Goal: Navigation & Orientation: Go to known website

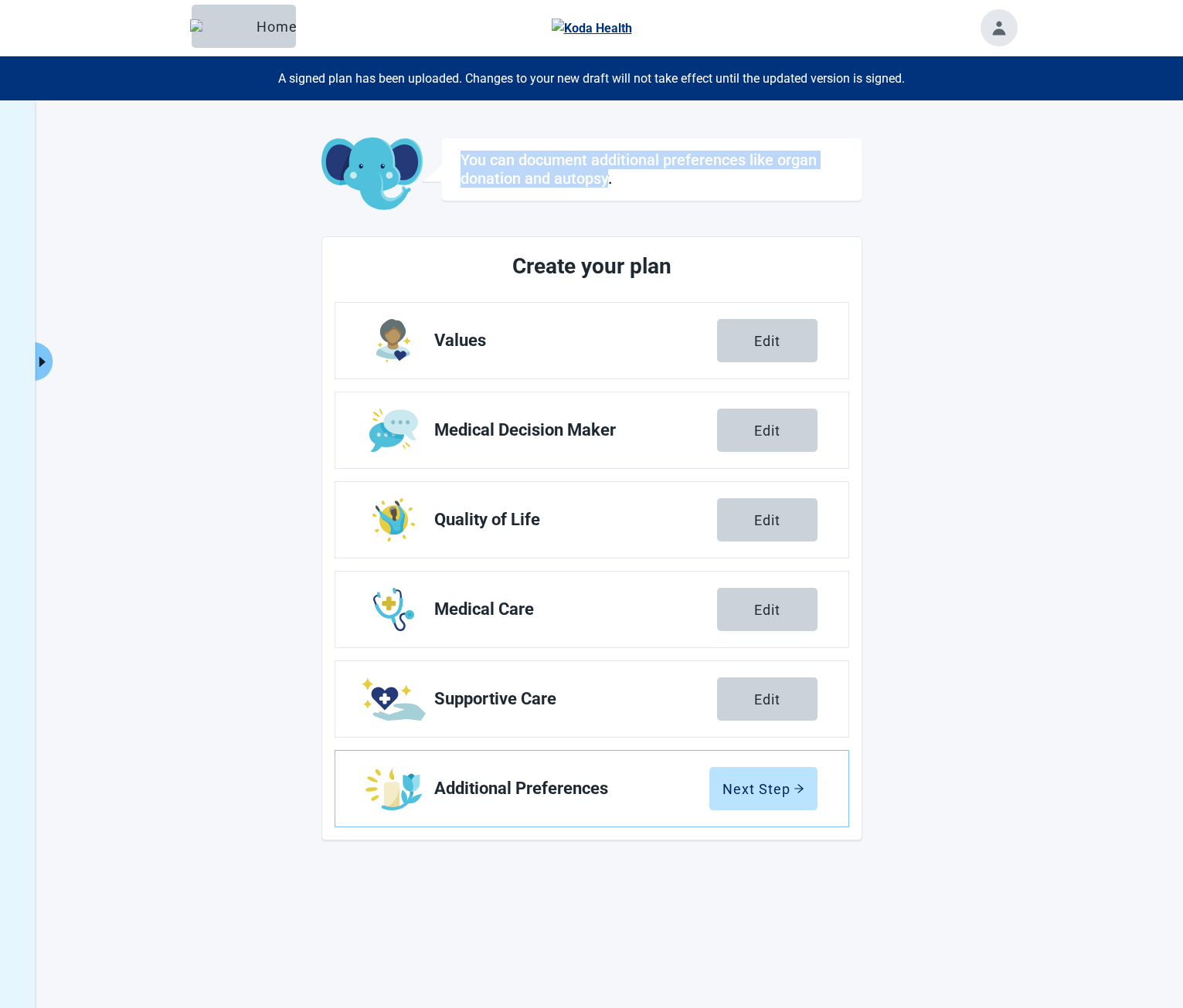
drag, startPoint x: 461, startPoint y: 155, endPoint x: 610, endPoint y: 179, distance: 150.9
click at [610, 179] on div "You can document additional preferences like organ donation and autopsy." at bounding box center [651, 170] width 421 height 64
click at [610, 179] on h1 "You can document additional preferences like organ donation and autopsy." at bounding box center [652, 169] width 383 height 37
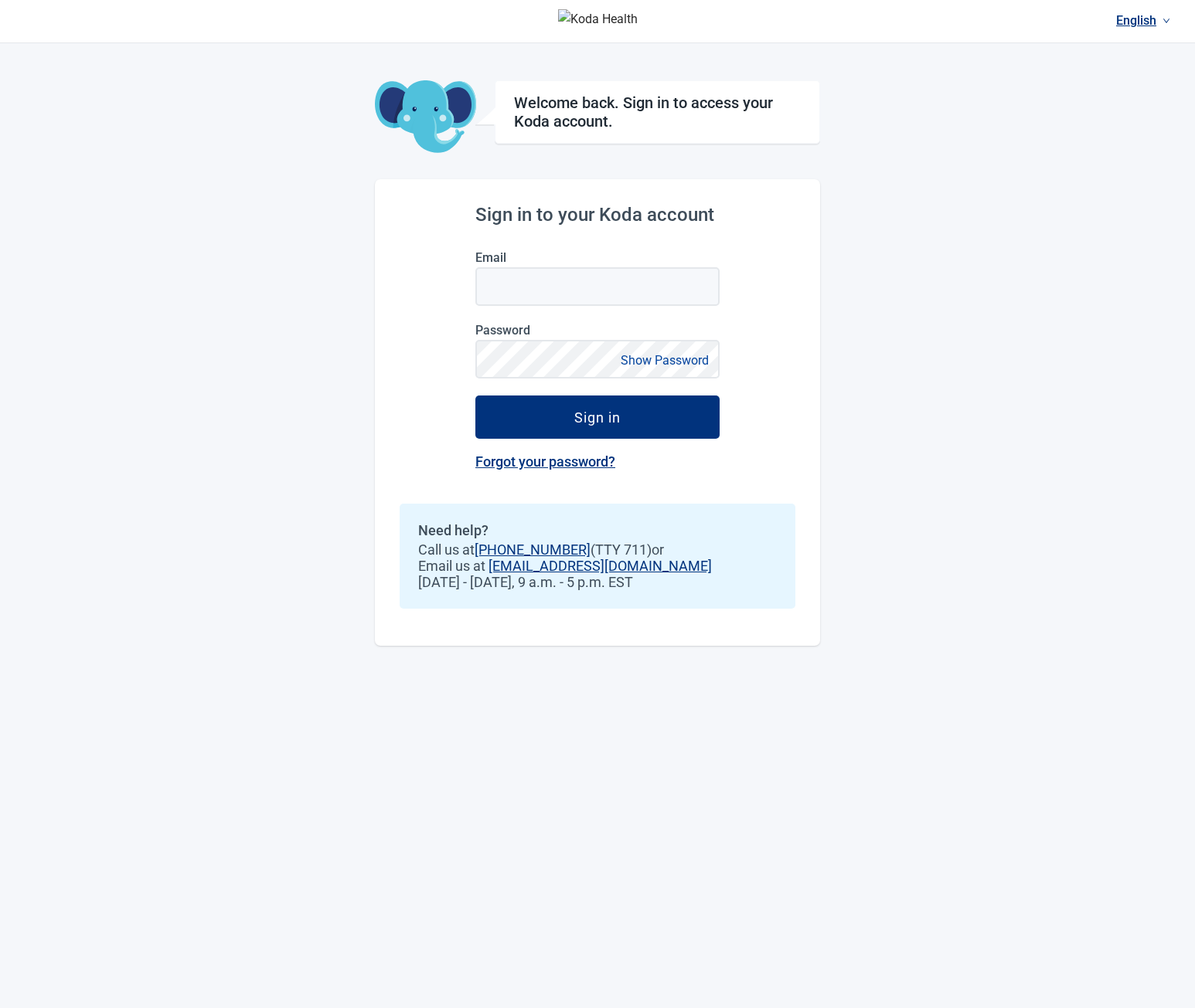
click at [37, 77] on div "English Welcome back. Sign in to access your Koda account. Sign in to your Koda…" at bounding box center [597, 504] width 1195 height 1008
